Goal: Find contact information: Find contact information

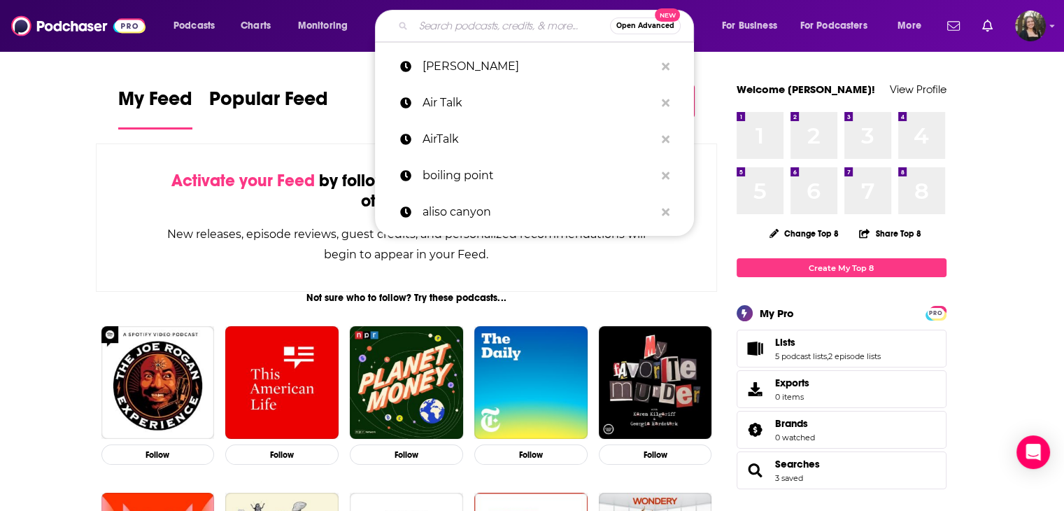
click at [482, 23] on input "Search podcasts, credits, & more..." at bounding box center [511, 26] width 197 height 22
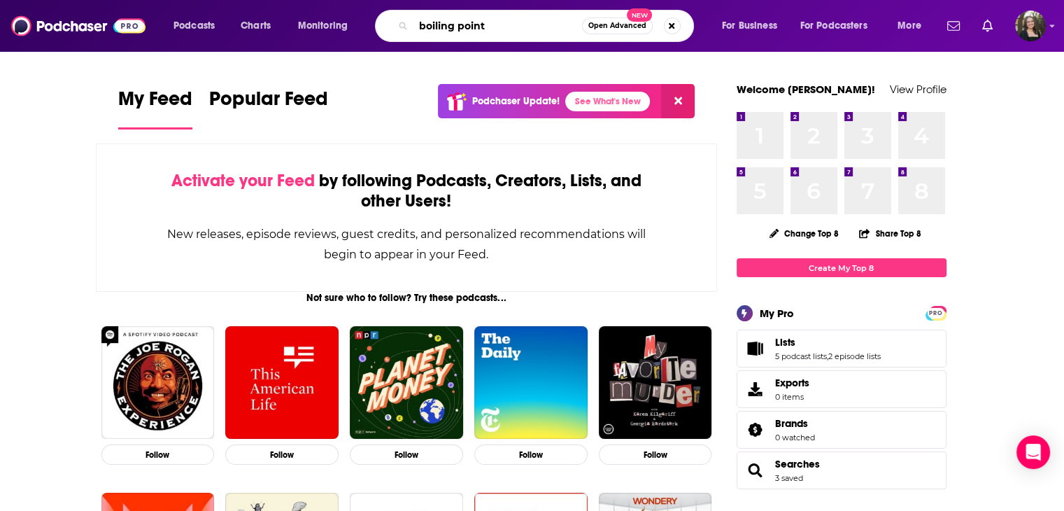
type input "boiling point"
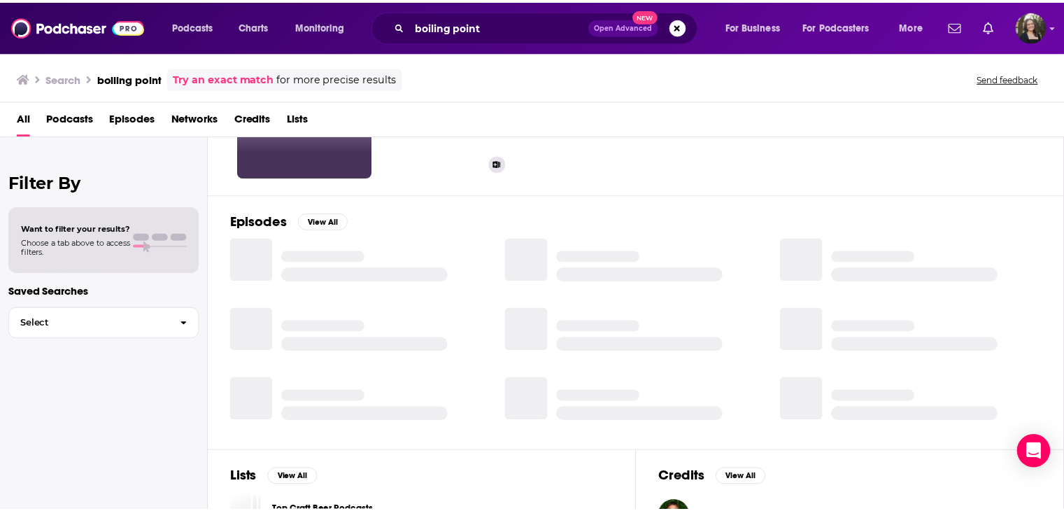
scroll to position [140, 0]
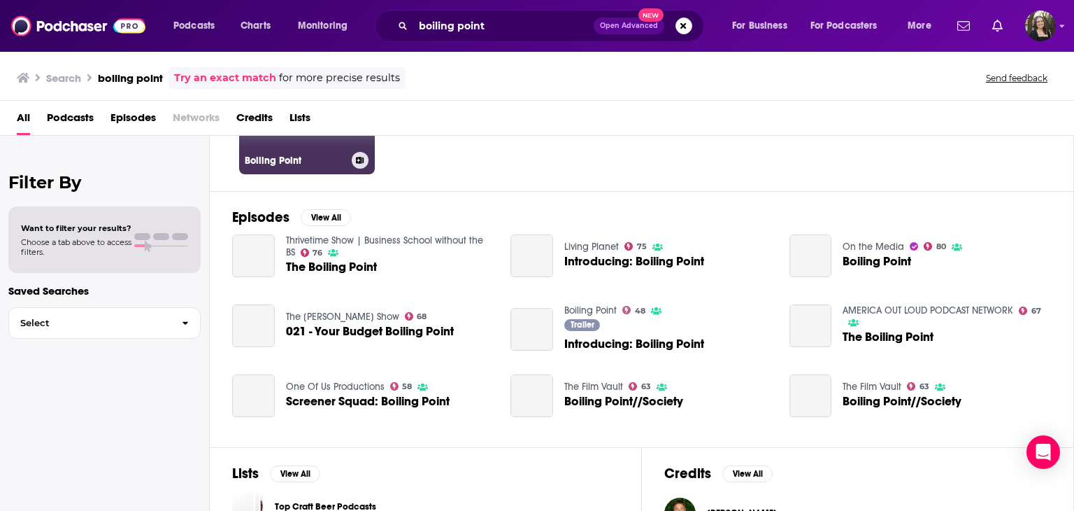
click at [294, 149] on link "48 Boiling Point" at bounding box center [307, 106] width 136 height 136
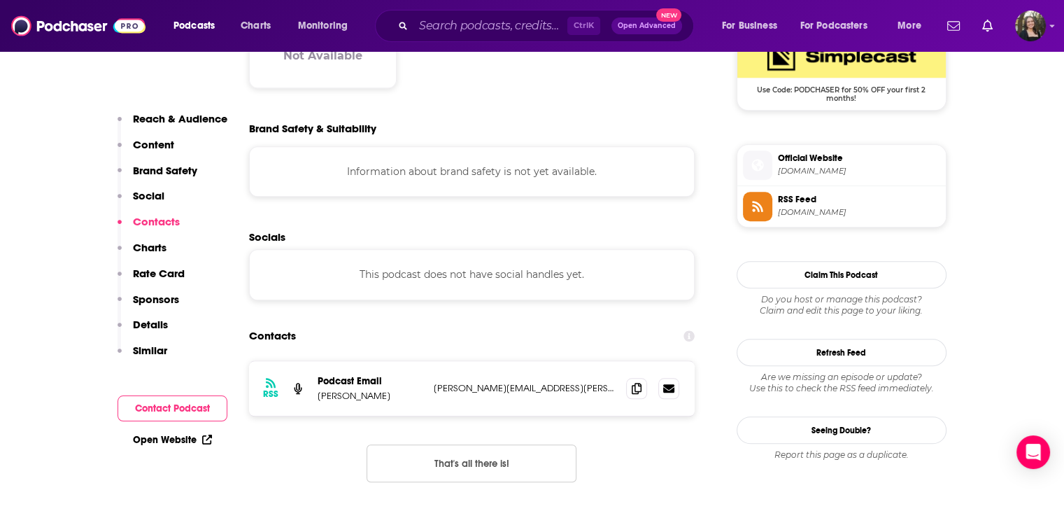
scroll to position [1189, 0]
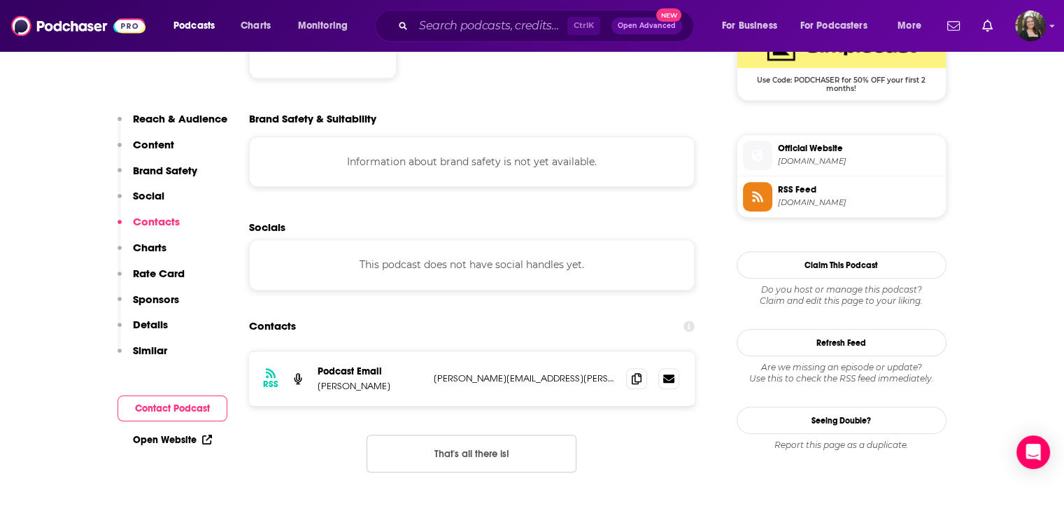
drag, startPoint x: 320, startPoint y: 314, endPoint x: 400, endPoint y: 311, distance: 79.8
click at [400, 380] on p "[PERSON_NAME]" at bounding box center [370, 386] width 105 height 12
click at [394, 380] on p "[PERSON_NAME]" at bounding box center [370, 386] width 105 height 12
drag, startPoint x: 392, startPoint y: 316, endPoint x: 319, endPoint y: 308, distance: 73.8
click at [319, 365] on div "Podcast Email [PERSON_NAME]" at bounding box center [370, 378] width 105 height 27
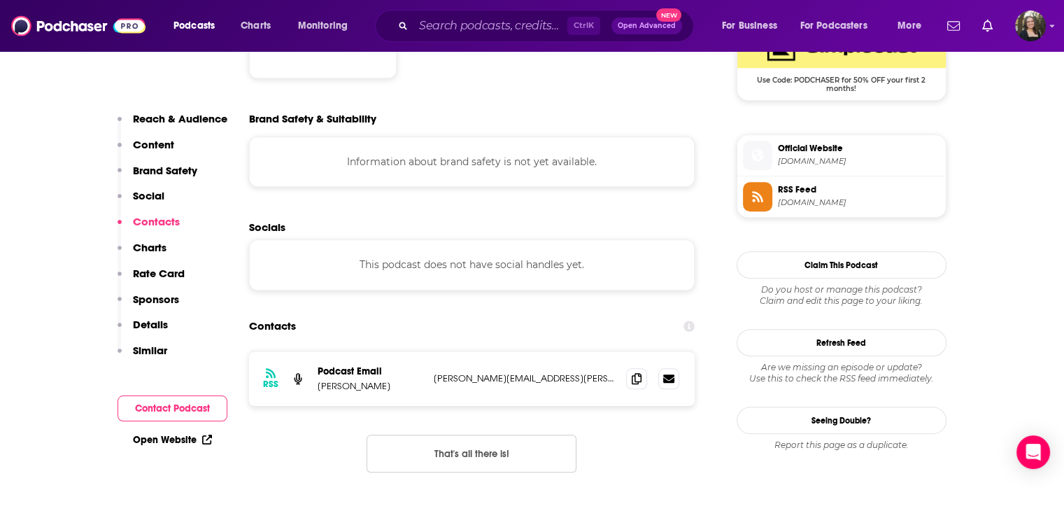
copy p "[PERSON_NAME]"
click at [631, 367] on span at bounding box center [636, 377] width 21 height 21
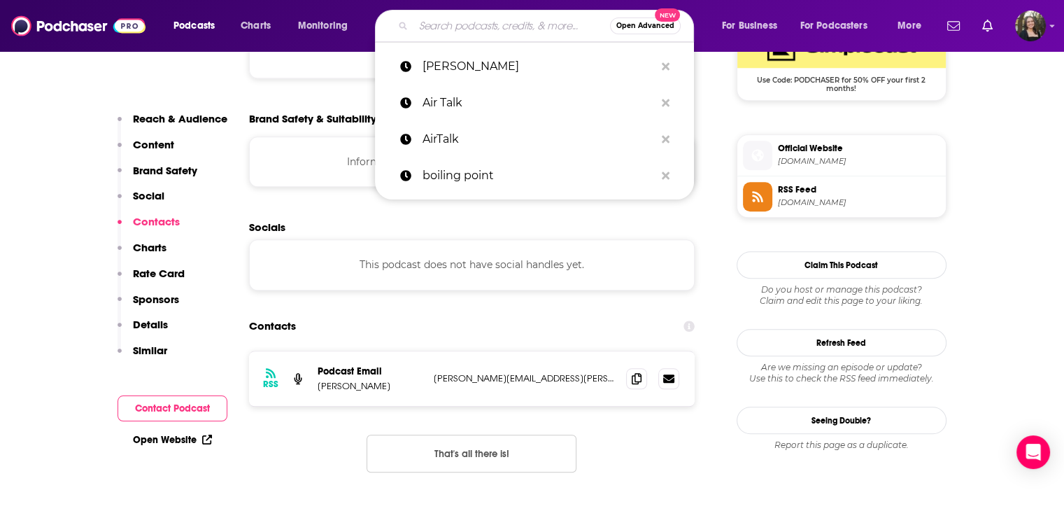
click at [478, 16] on input "Search podcasts, credits, & more..." at bounding box center [511, 26] width 197 height 22
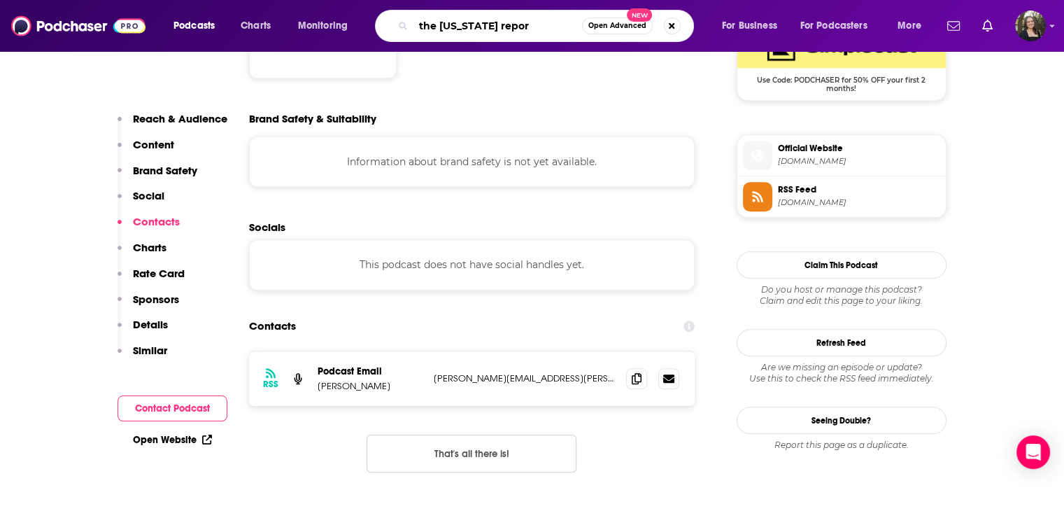
type input "the [US_STATE] report"
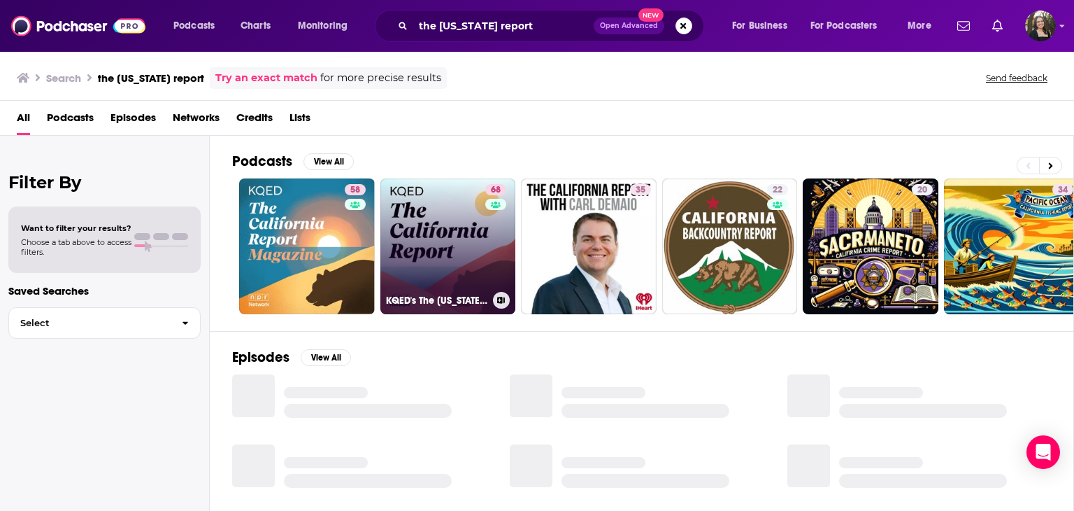
click at [443, 202] on link "68 KQED's The [US_STATE] Report" at bounding box center [448, 246] width 136 height 136
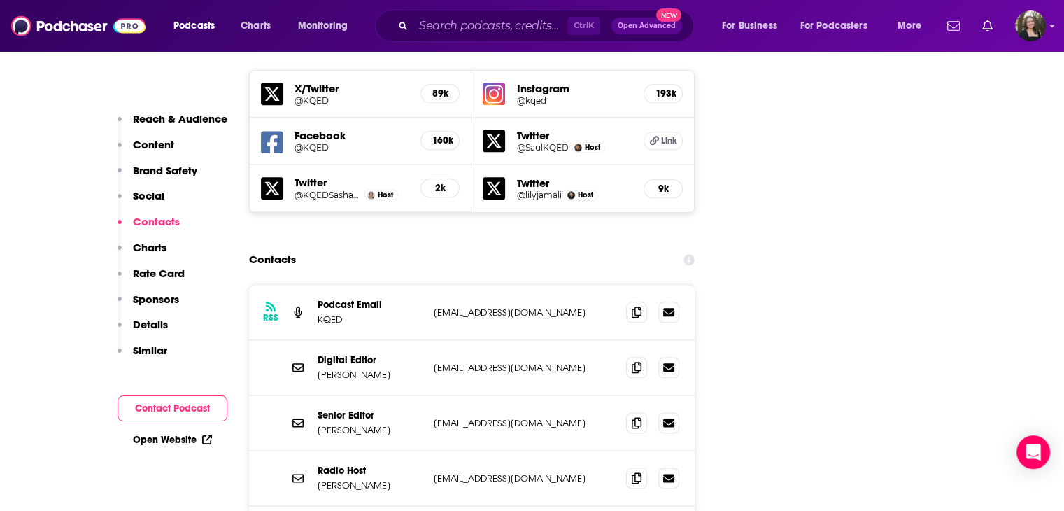
scroll to position [1678, 0]
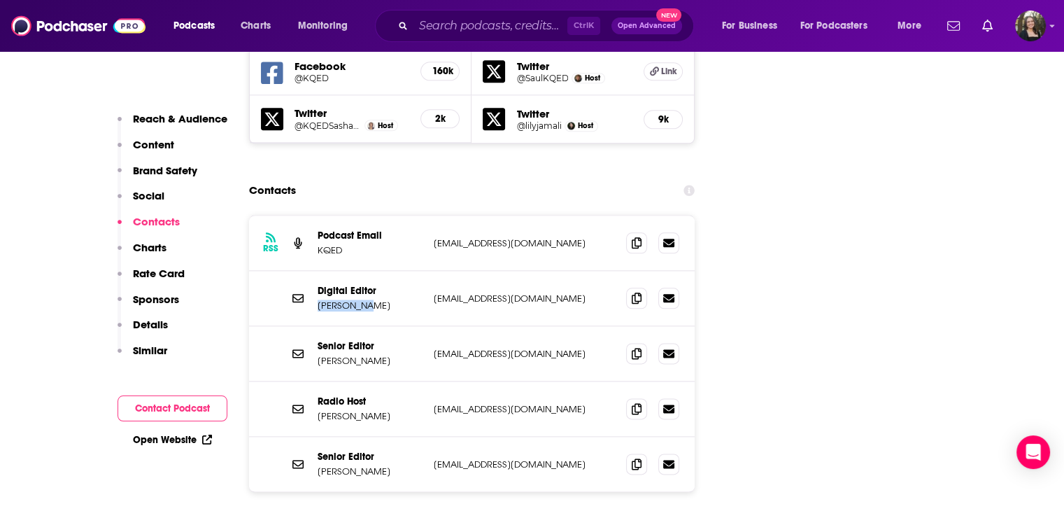
drag, startPoint x: 318, startPoint y: 246, endPoint x: 361, endPoint y: 245, distance: 43.4
click at [361, 299] on p "[PERSON_NAME]" at bounding box center [370, 305] width 105 height 12
copy p "[PERSON_NAME]"
click at [479, 292] on p "[EMAIL_ADDRESS][DOMAIN_NAME]" at bounding box center [525, 298] width 182 height 12
drag, startPoint x: 312, startPoint y: 298, endPoint x: 392, endPoint y: 294, distance: 79.8
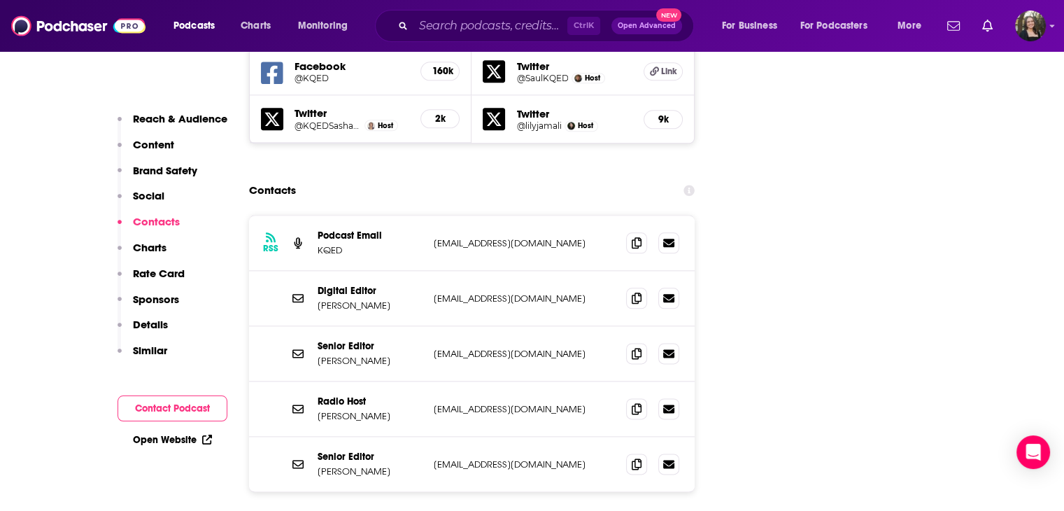
click at [392, 326] on div "Senior Editor [PERSON_NAME] [EMAIL_ADDRESS][DOMAIN_NAME] [EMAIL_ADDRESS][DOMAIN…" at bounding box center [472, 353] width 446 height 55
copy p "[PERSON_NAME]"
click at [420, 340] on p "Senior Editor" at bounding box center [370, 346] width 105 height 12
drag, startPoint x: 313, startPoint y: 353, endPoint x: 411, endPoint y: 360, distance: 98.9
click at [411, 381] on div "Radio Host [PERSON_NAME] [EMAIL_ADDRESS][DOMAIN_NAME] [EMAIL_ADDRESS][DOMAIN_NA…" at bounding box center [472, 408] width 446 height 55
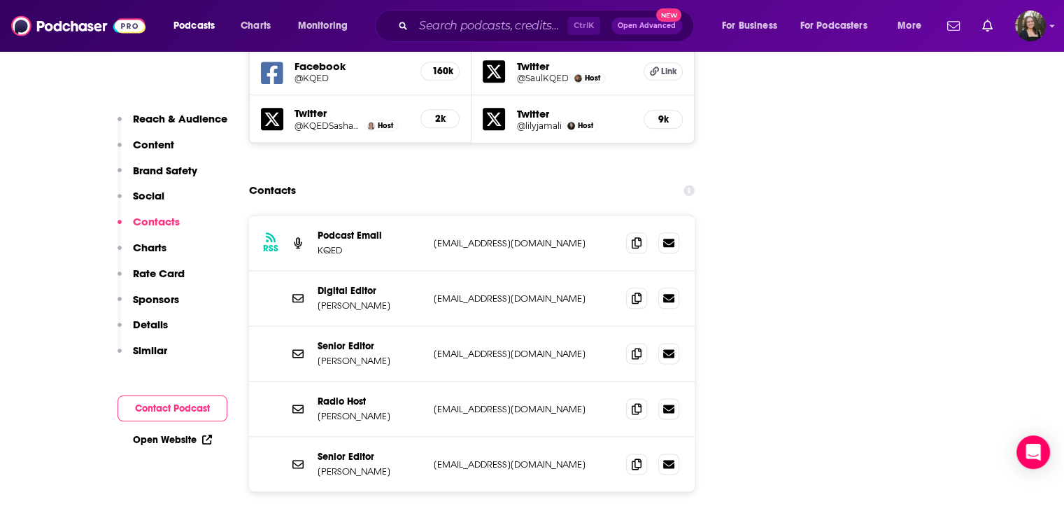
copy p "[PERSON_NAME]"
drag, startPoint x: 319, startPoint y: 411, endPoint x: 372, endPoint y: 418, distance: 53.6
click at [372, 436] on div "Senior Editor [PERSON_NAME] [EMAIL_ADDRESS][DOMAIN_NAME] [EMAIL_ADDRESS][DOMAIN…" at bounding box center [472, 463] width 446 height 55
copy p "[PERSON_NAME]"
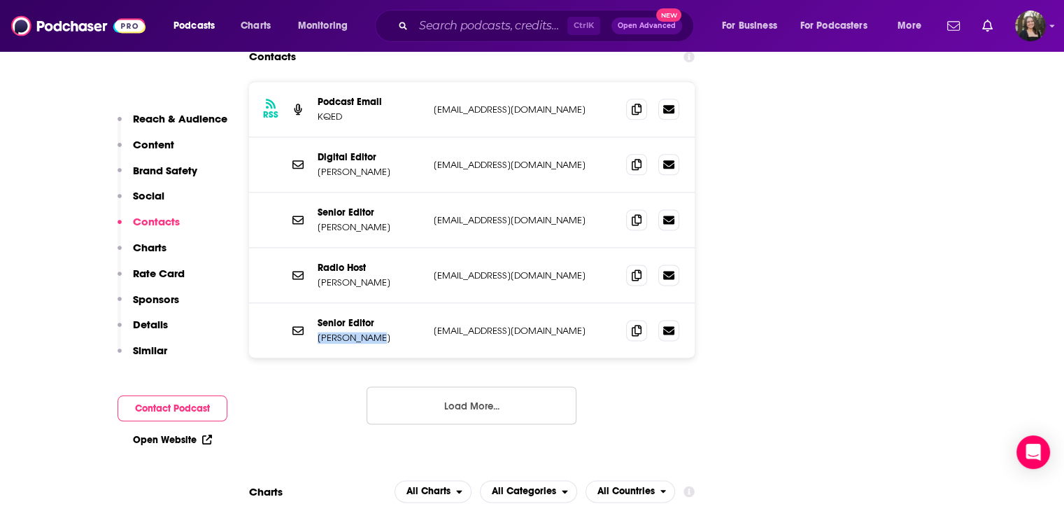
scroll to position [1818, 0]
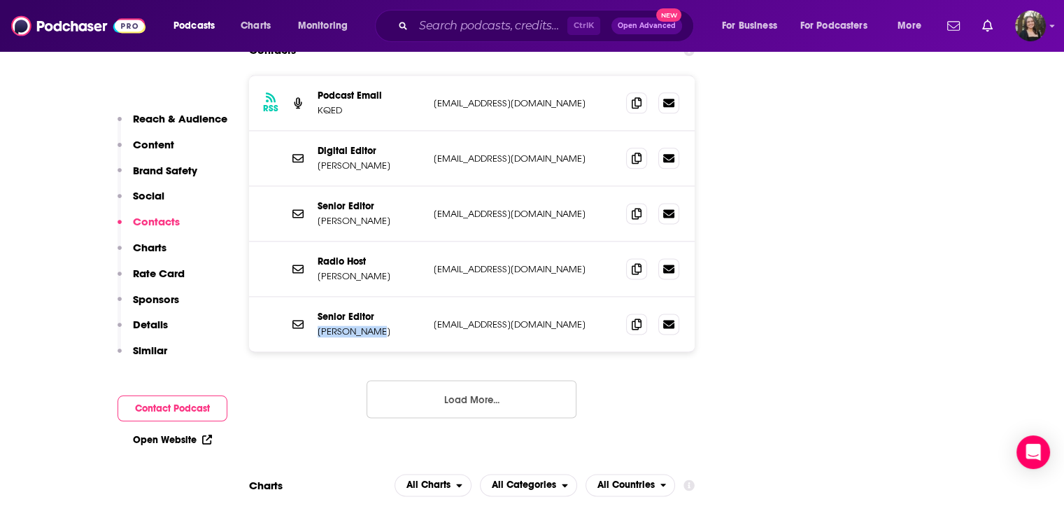
click at [488, 380] on button "Load More..." at bounding box center [471, 399] width 210 height 38
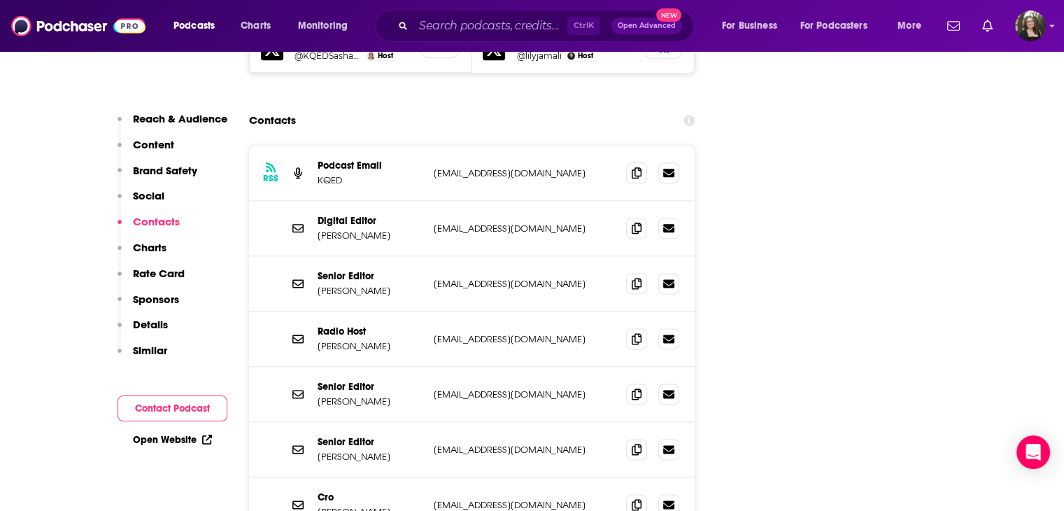
scroll to position [1888, 0]
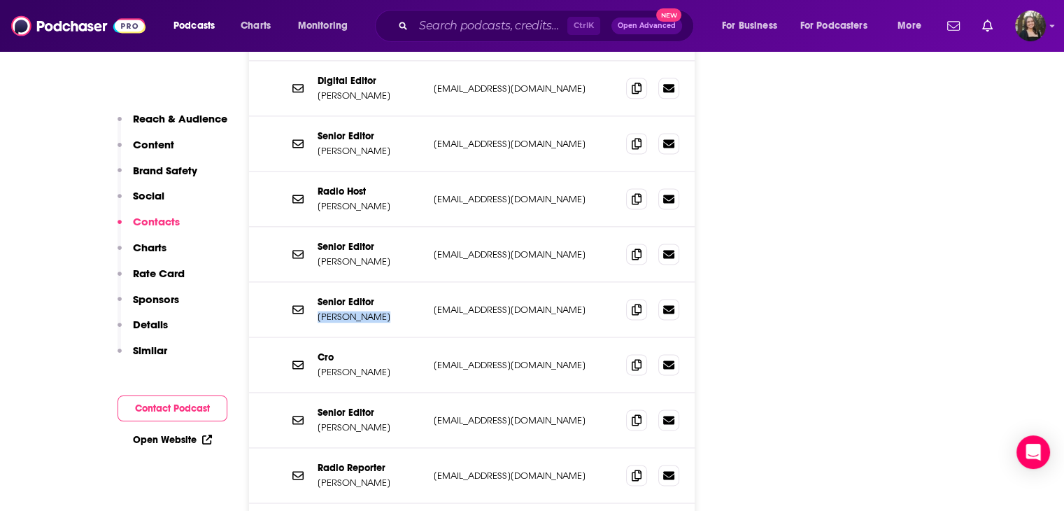
drag, startPoint x: 315, startPoint y: 258, endPoint x: 411, endPoint y: 252, distance: 96.0
click at [411, 282] on div "Senior Editor [PERSON_NAME] [EMAIL_ADDRESS][DOMAIN_NAME] [EMAIL_ADDRESS][DOMAIN…" at bounding box center [472, 309] width 446 height 55
copy p "[PERSON_NAME]"
click at [633, 303] on icon at bounding box center [637, 308] width 10 height 11
click at [483, 30] on input "Search podcasts, credits, & more..." at bounding box center [490, 26] width 154 height 22
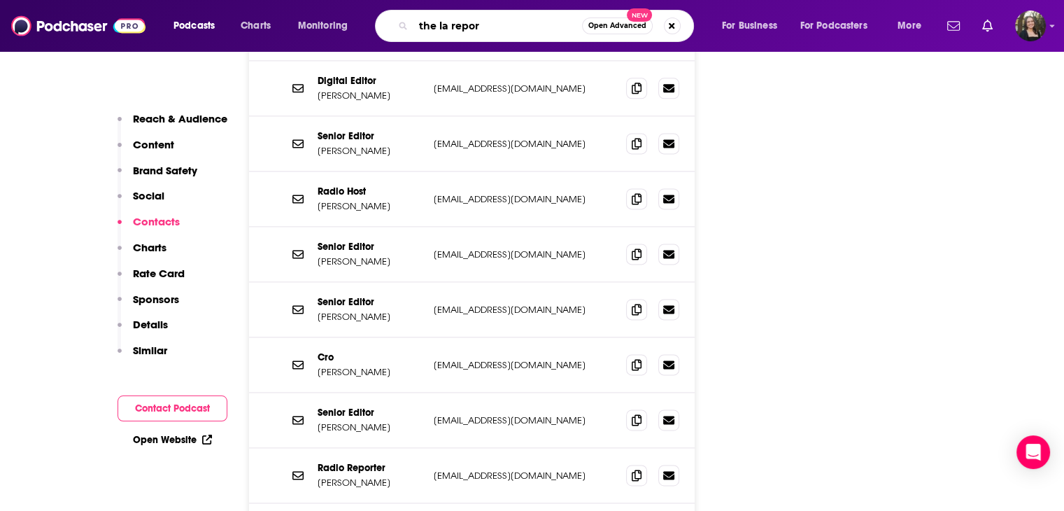
type input "the la report"
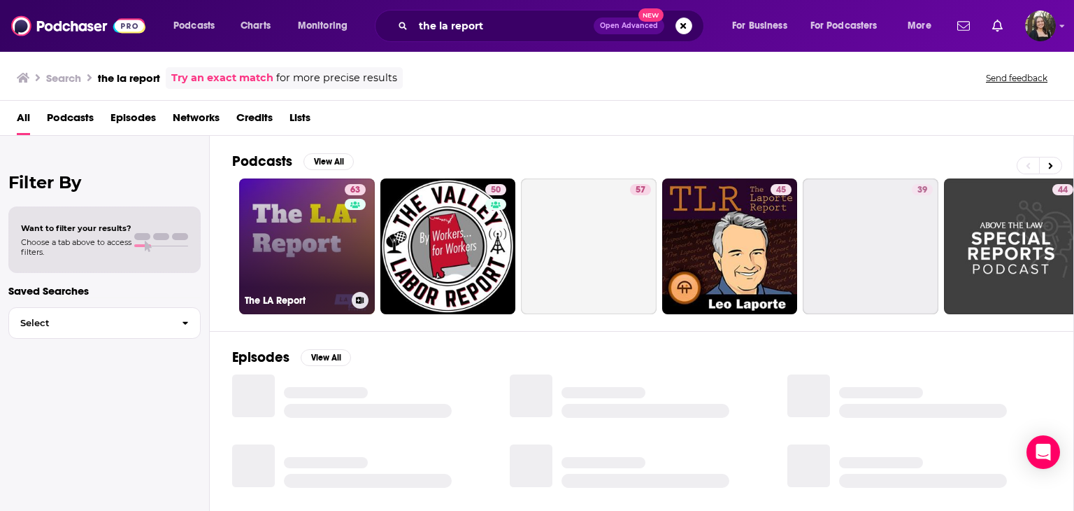
click at [311, 239] on link "63 The LA Report" at bounding box center [307, 246] width 136 height 136
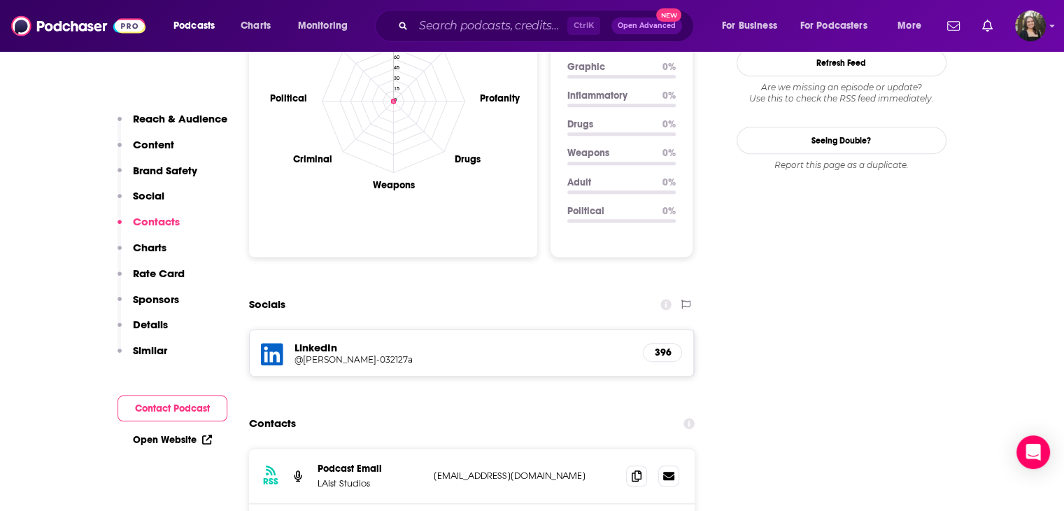
scroll to position [1539, 0]
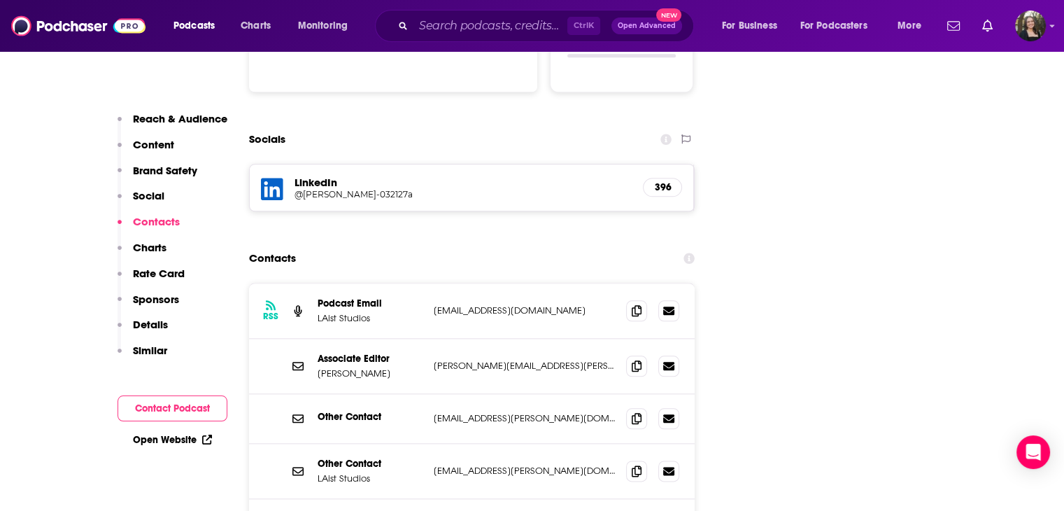
drag, startPoint x: 313, startPoint y: 303, endPoint x: 390, endPoint y: 303, distance: 76.9
click at [390, 338] on div "Associate Editor [PERSON_NAME] [PERSON_NAME][EMAIL_ADDRESS][PERSON_NAME][DOMAIN…" at bounding box center [472, 365] width 446 height 55
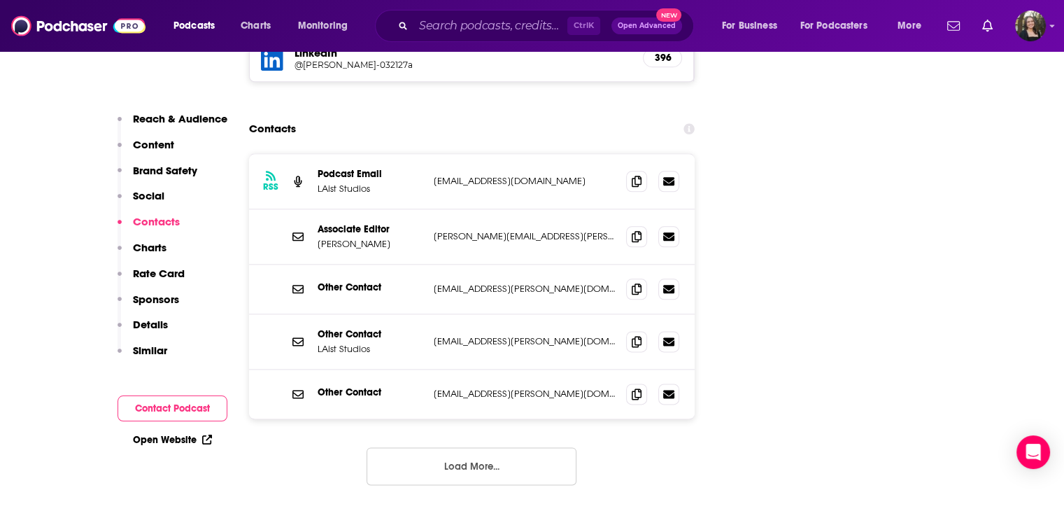
scroll to position [1748, 0]
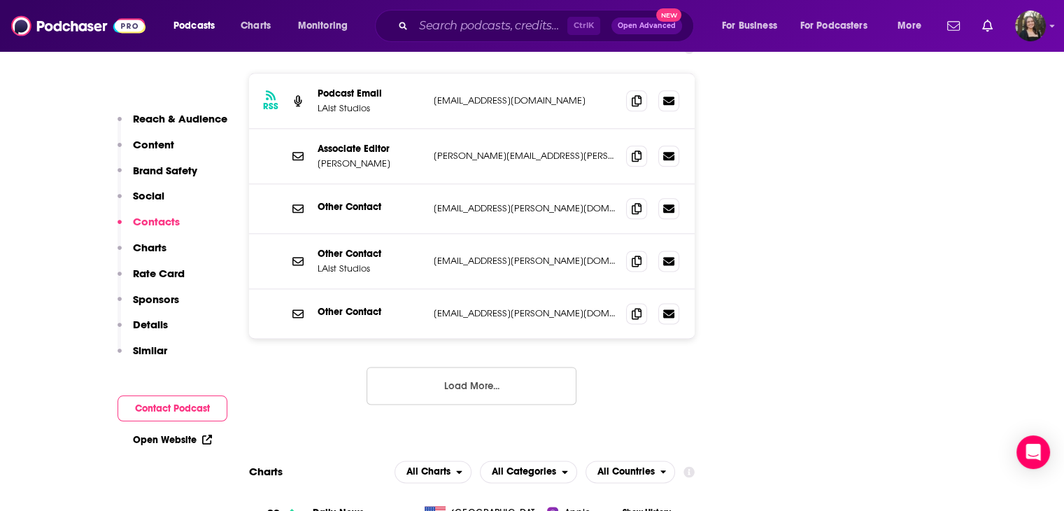
click at [430, 338] on div "RSS Podcast Email [PERSON_NAME] Studios [EMAIL_ADDRESS][DOMAIN_NAME] [EMAIL_ADD…" at bounding box center [472, 250] width 446 height 354
click at [430, 366] on button "Load More..." at bounding box center [471, 385] width 210 height 38
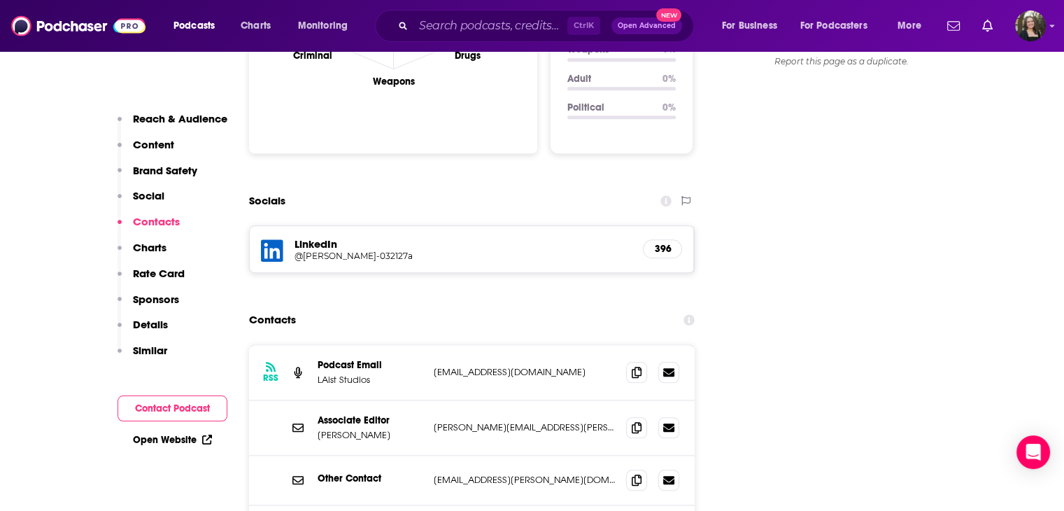
scroll to position [1469, 0]
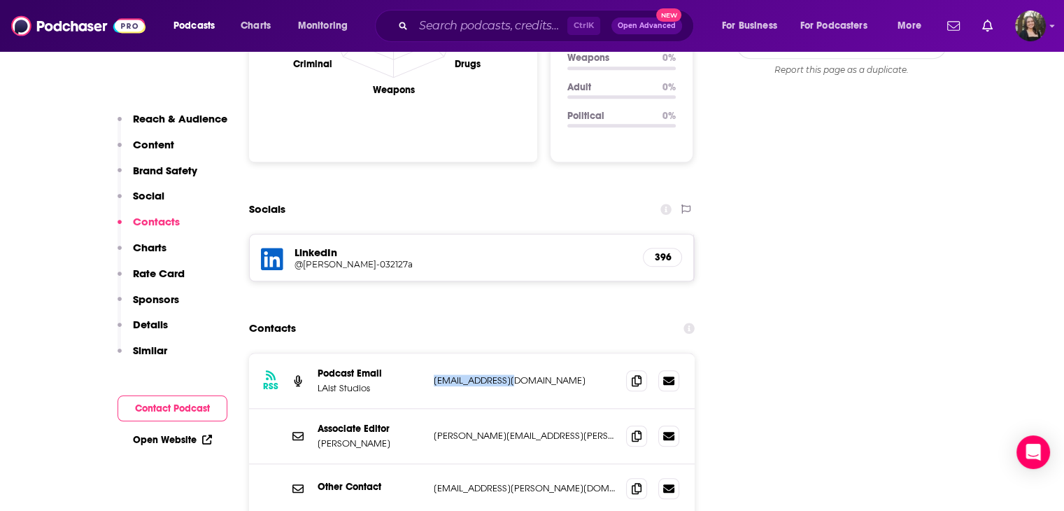
drag, startPoint x: 432, startPoint y: 312, endPoint x: 520, endPoint y: 313, distance: 88.8
click at [520, 353] on div "RSS Podcast Email [PERSON_NAME] Studios [EMAIL_ADDRESS][DOMAIN_NAME] [EMAIL_ADD…" at bounding box center [472, 380] width 446 height 55
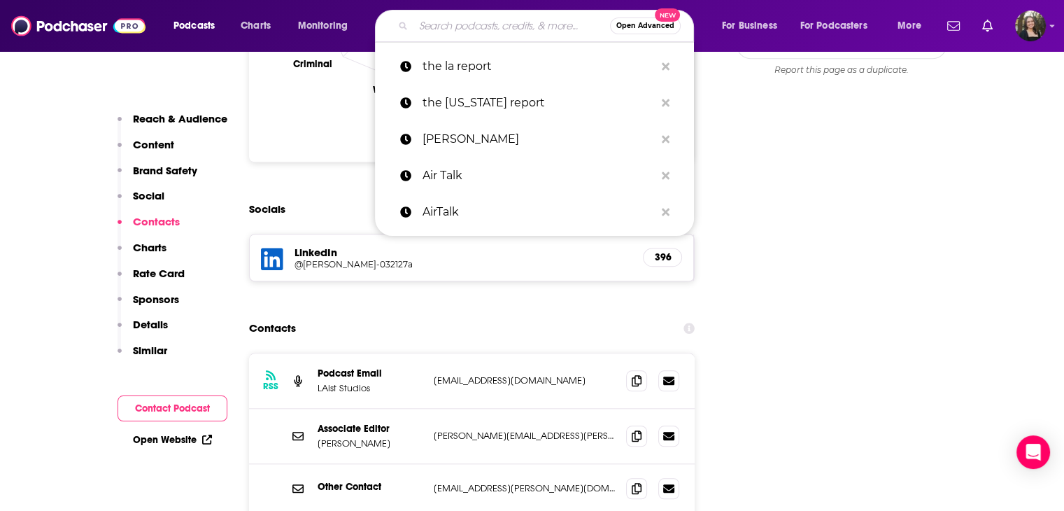
click at [459, 26] on input "Search podcasts, credits, & more..." at bounding box center [511, 26] width 197 height 22
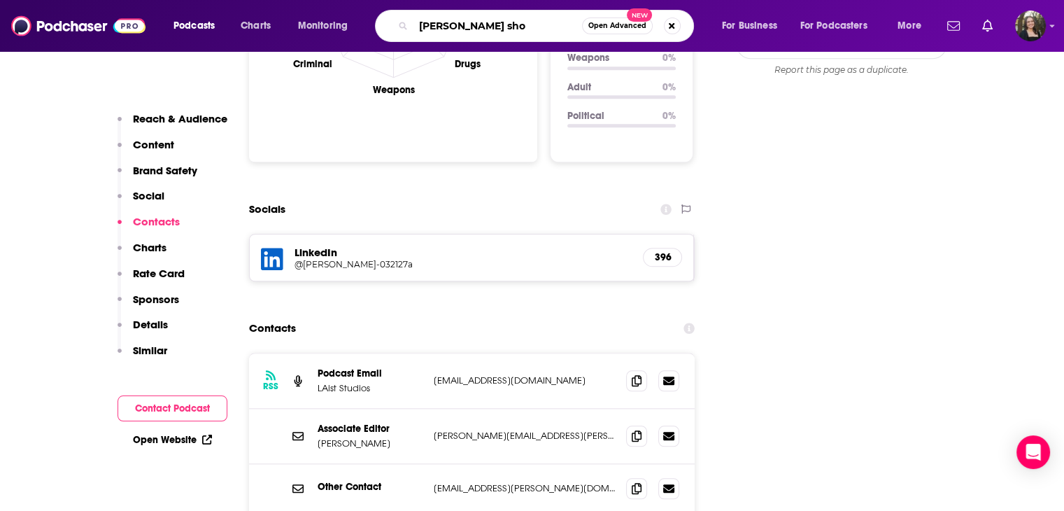
type input "[PERSON_NAME] show"
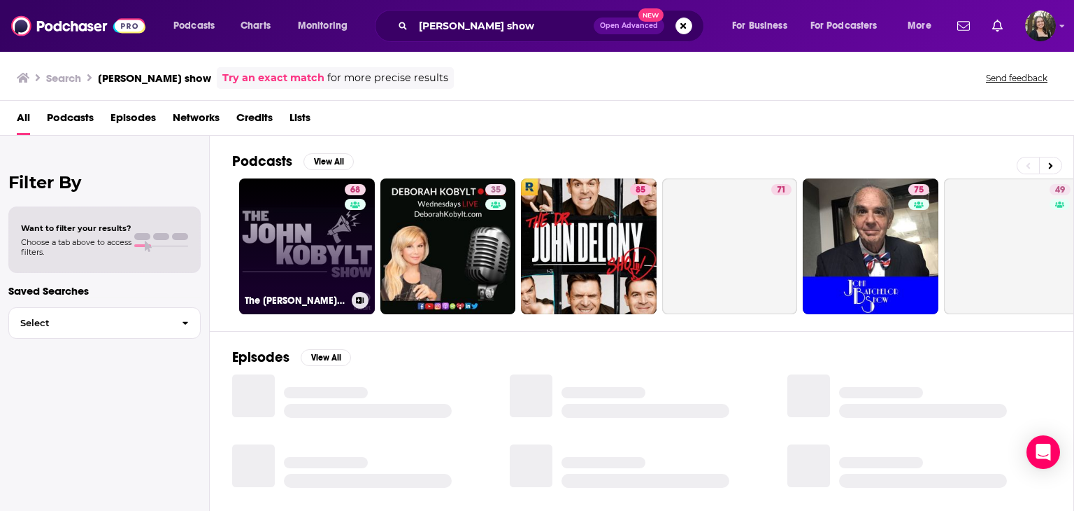
click at [311, 231] on link "68 The [PERSON_NAME] Show" at bounding box center [307, 246] width 136 height 136
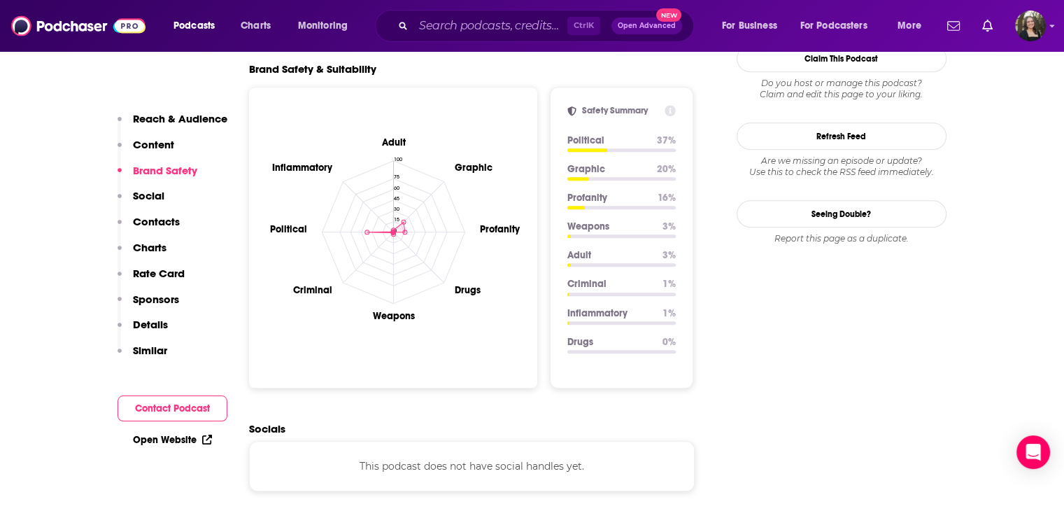
scroll to position [1539, 0]
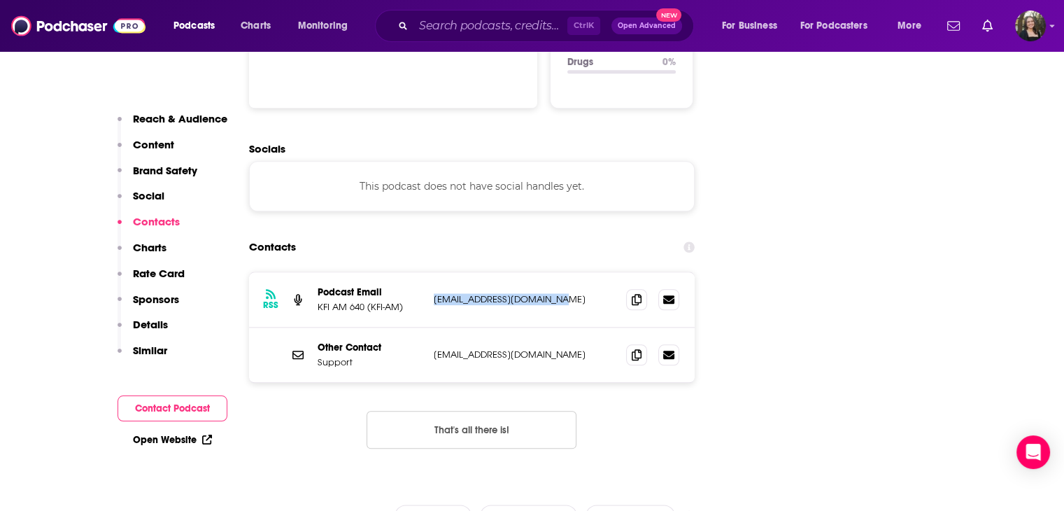
drag, startPoint x: 422, startPoint y: 216, endPoint x: 571, endPoint y: 211, distance: 148.3
click at [571, 272] on div "RSS Podcast Email KFI AM 640 (KFI-AM) [EMAIL_ADDRESS][DOMAIN_NAME] [EMAIL_ADDRE…" at bounding box center [472, 299] width 446 height 55
click at [490, 31] on input "Search podcasts, credits, & more..." at bounding box center [490, 26] width 154 height 22
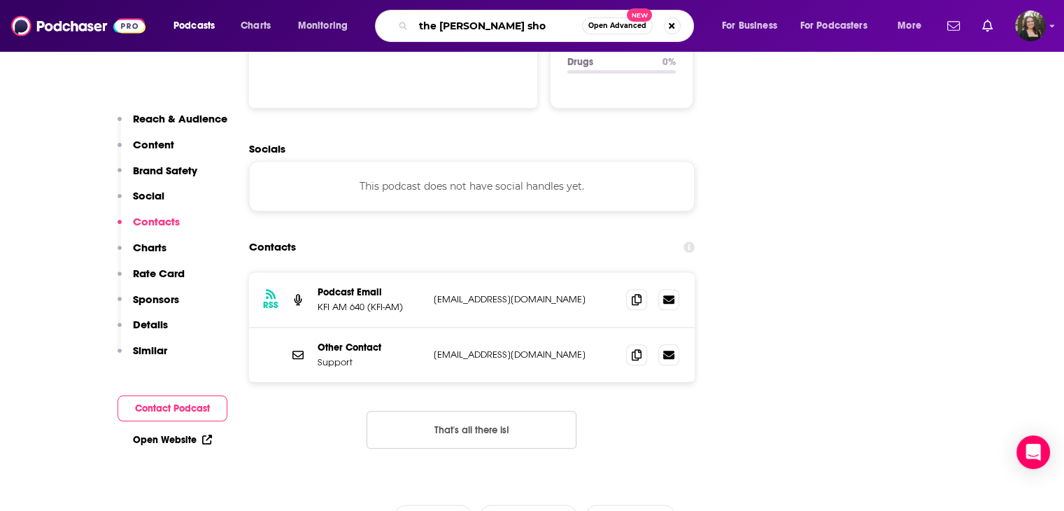
type input "the [PERSON_NAME] show"
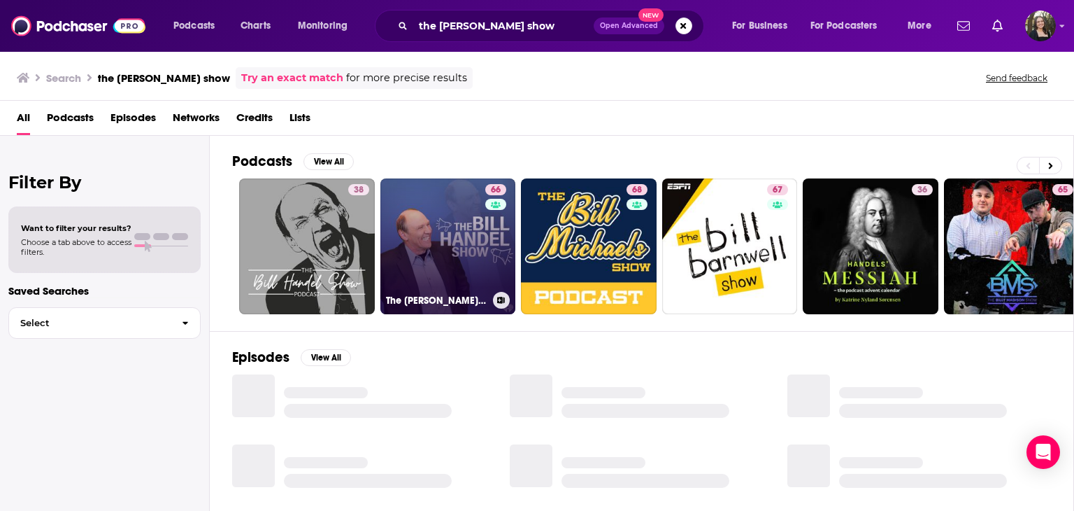
click at [434, 250] on link "66 The [PERSON_NAME] Show" at bounding box center [448, 246] width 136 height 136
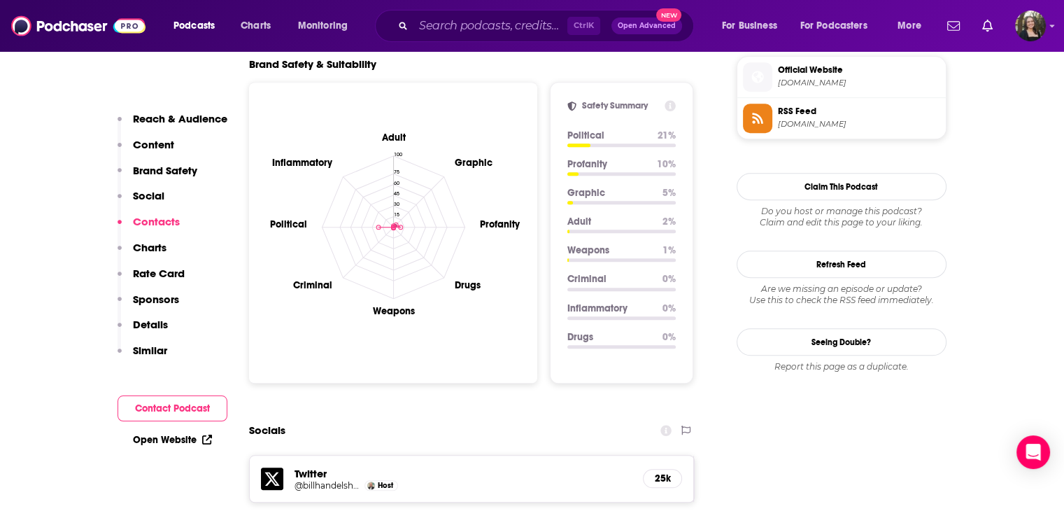
scroll to position [1609, 0]
